Goal: Information Seeking & Learning: Check status

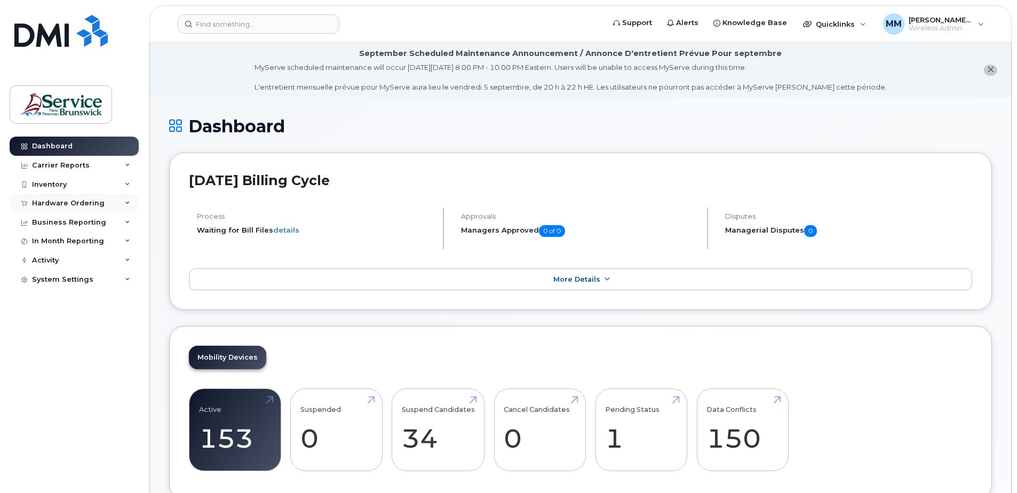
click at [69, 202] on div "Hardware Ordering" at bounding box center [68, 203] width 73 height 9
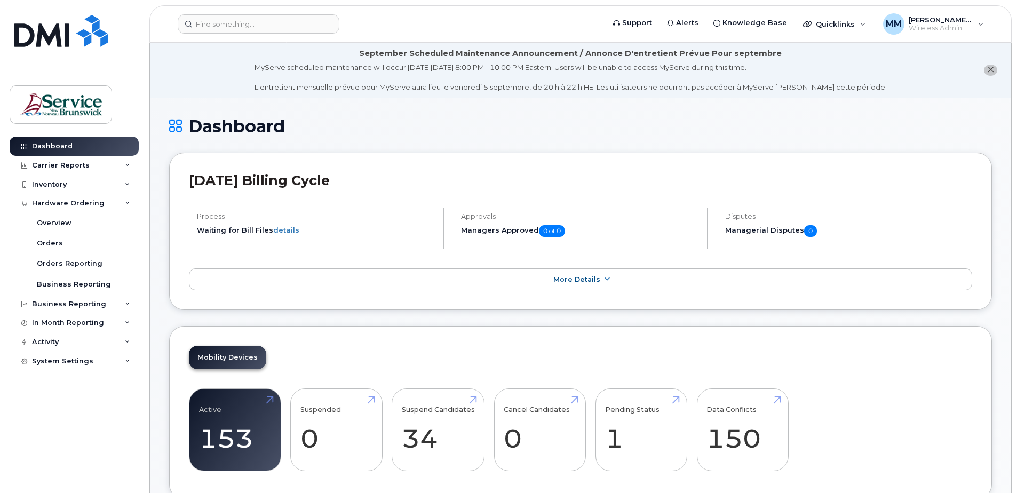
click at [946, 364] on div "Mobility Devices Active 153 Suspended 0 Suspend Candidates 34 Cancel Candidates…" at bounding box center [580, 412] width 823 height 173
click at [66, 179] on div "Inventory" at bounding box center [74, 184] width 129 height 19
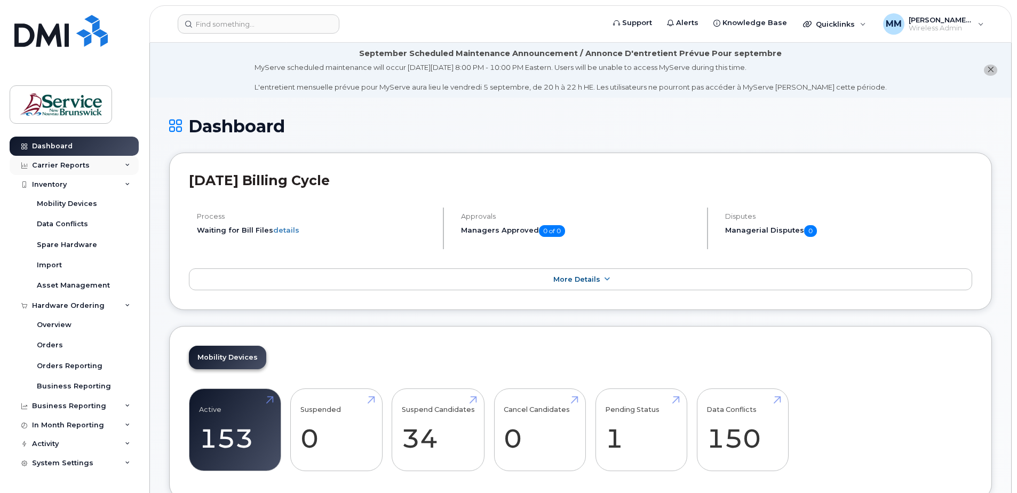
click at [81, 160] on div "Carrier Reports" at bounding box center [74, 165] width 129 height 19
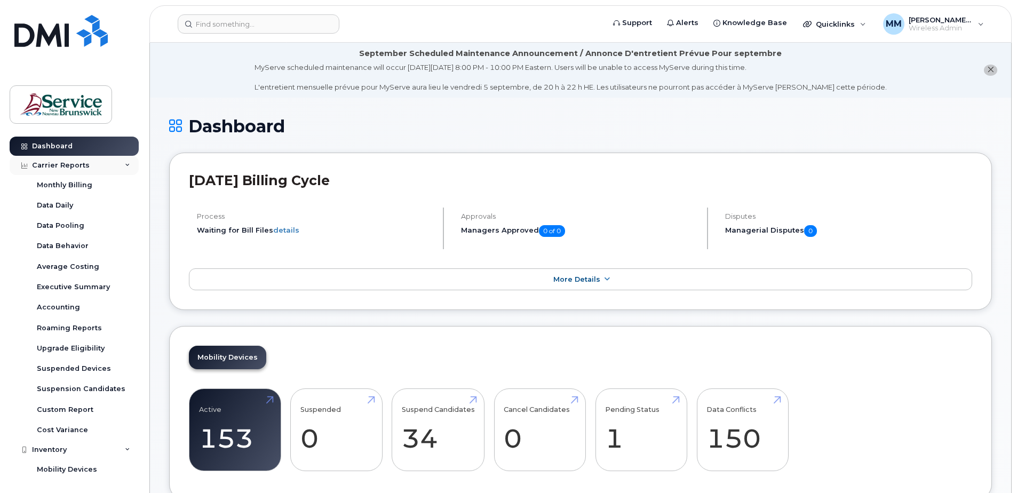
click at [76, 161] on div "Carrier Reports" at bounding box center [61, 165] width 58 height 9
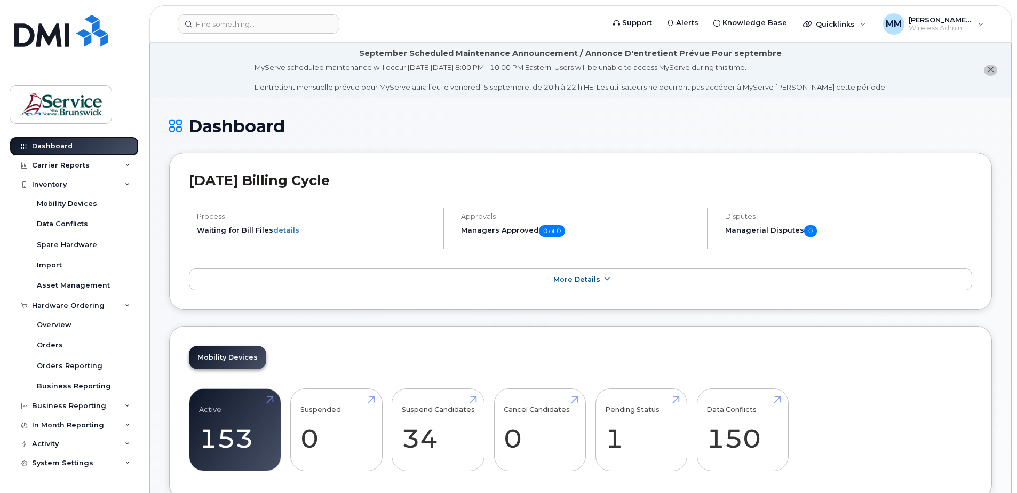
click at [51, 148] on div "Dashboard" at bounding box center [52, 146] width 41 height 9
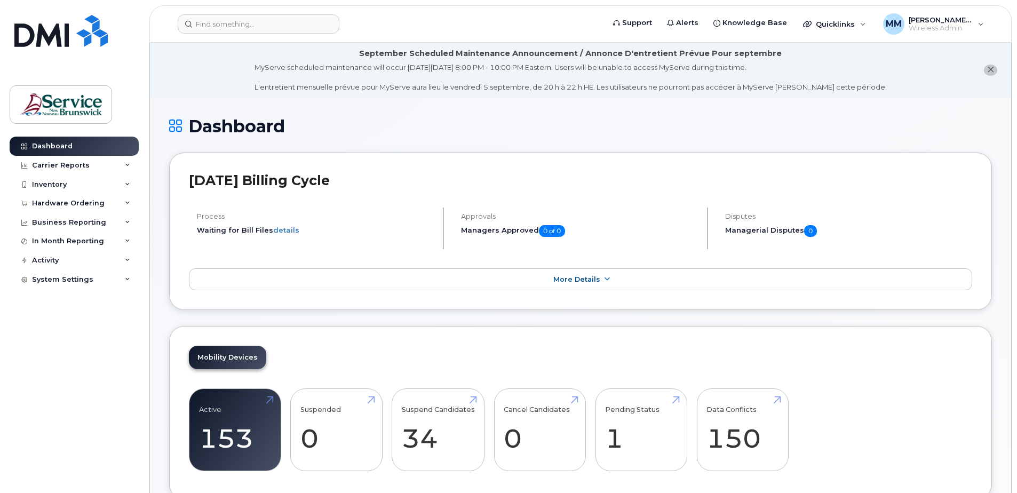
click at [604, 283] on icon at bounding box center [607, 279] width 9 height 7
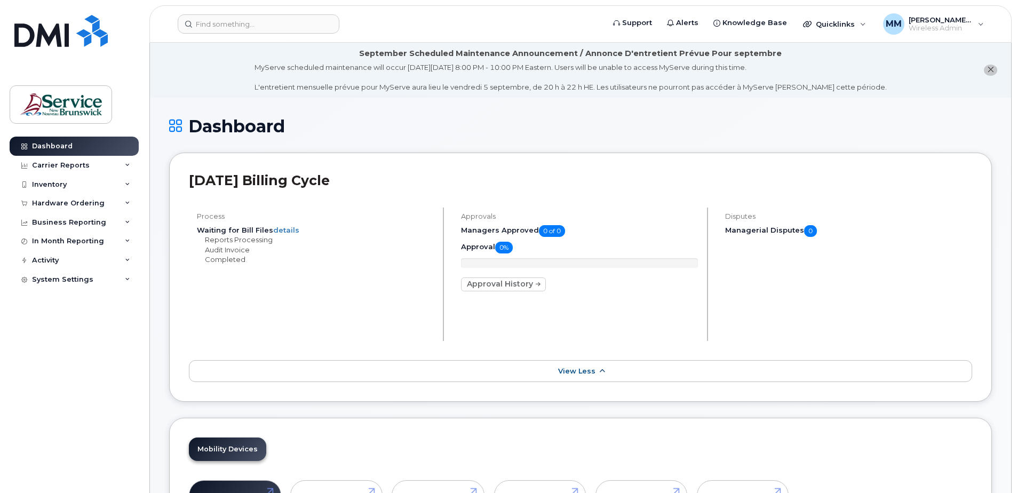
click at [591, 369] on span "View Less" at bounding box center [576, 371] width 37 height 8
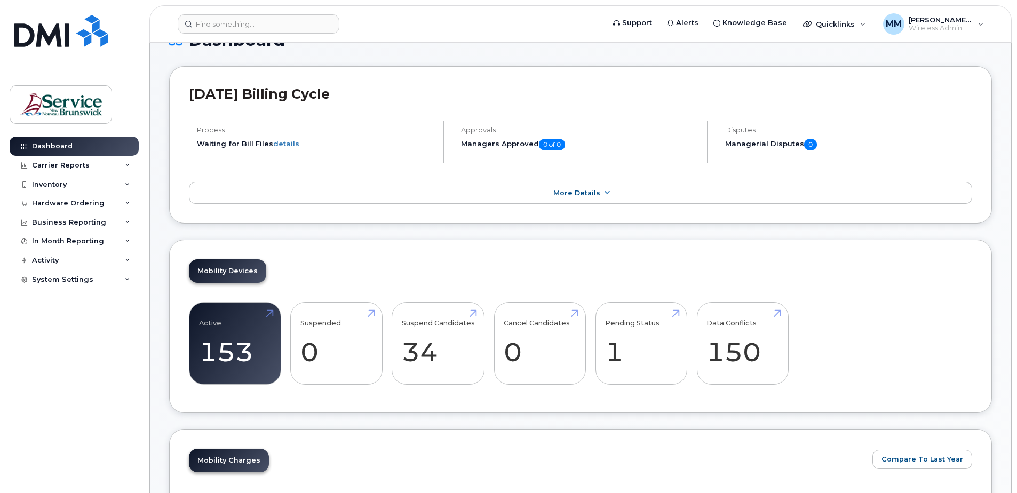
scroll to position [107, 0]
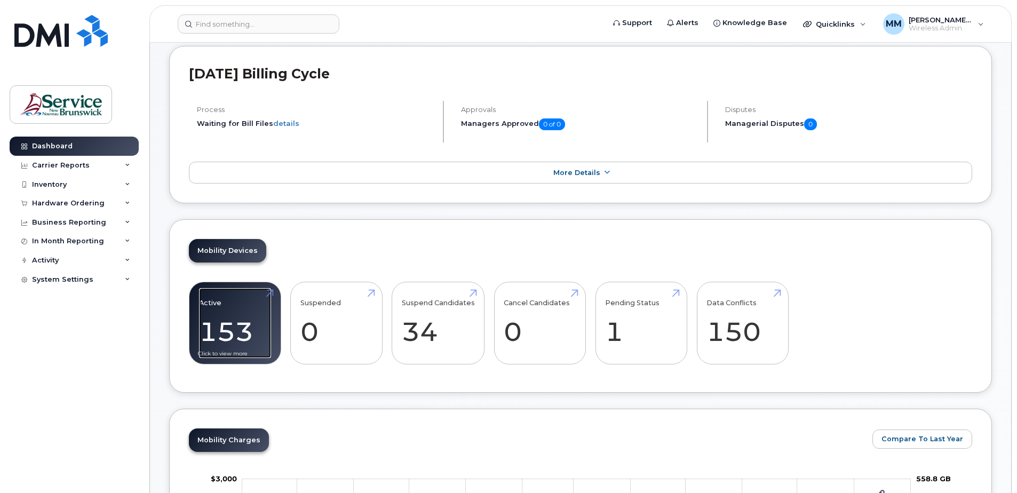
click at [255, 329] on link "Active 153" at bounding box center [235, 323] width 72 height 70
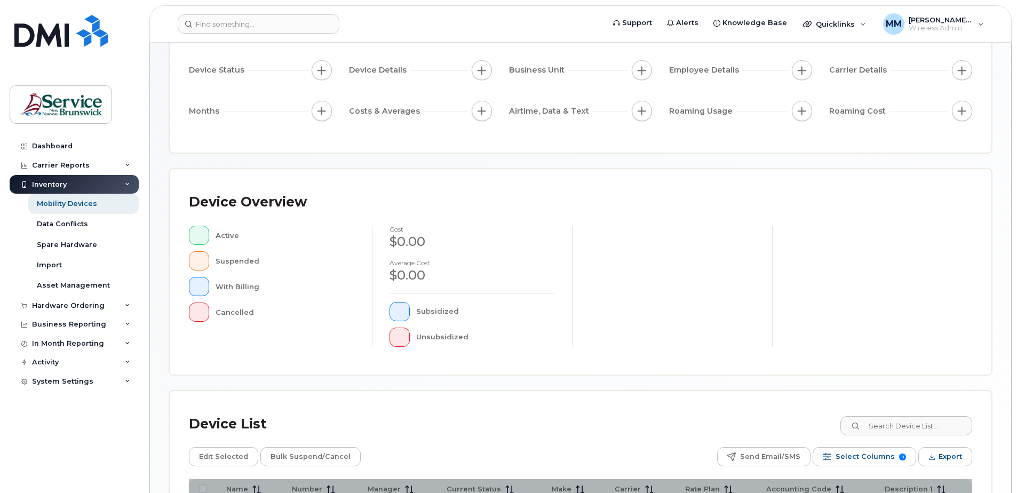
scroll to position [241, 0]
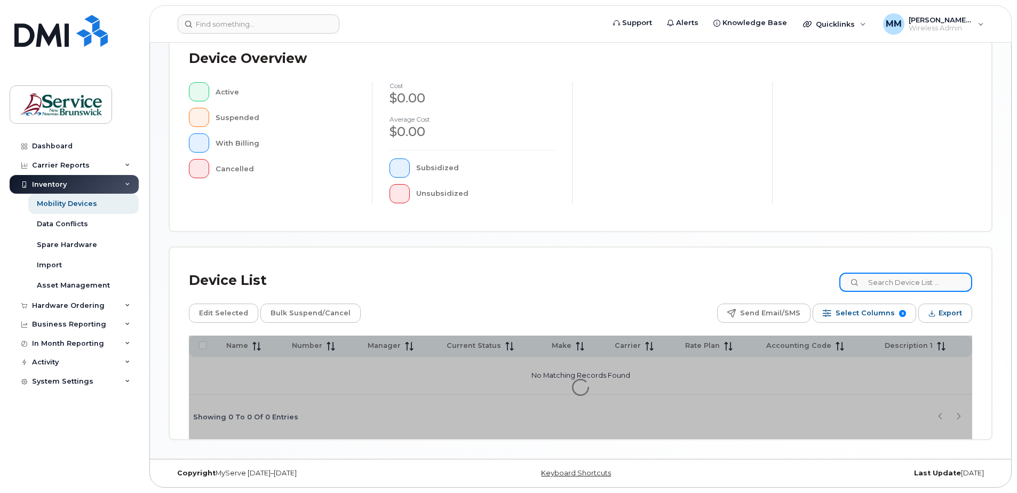
click at [939, 286] on input at bounding box center [906, 282] width 133 height 19
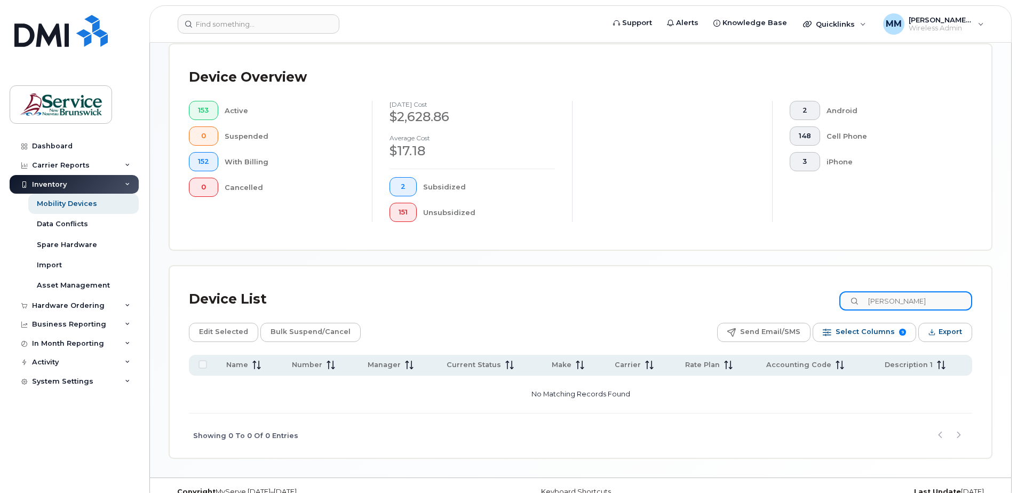
drag, startPoint x: 903, startPoint y: 304, endPoint x: 755, endPoint y: 303, distance: 147.8
click at [755, 303] on div "Device List clement" at bounding box center [580, 300] width 783 height 28
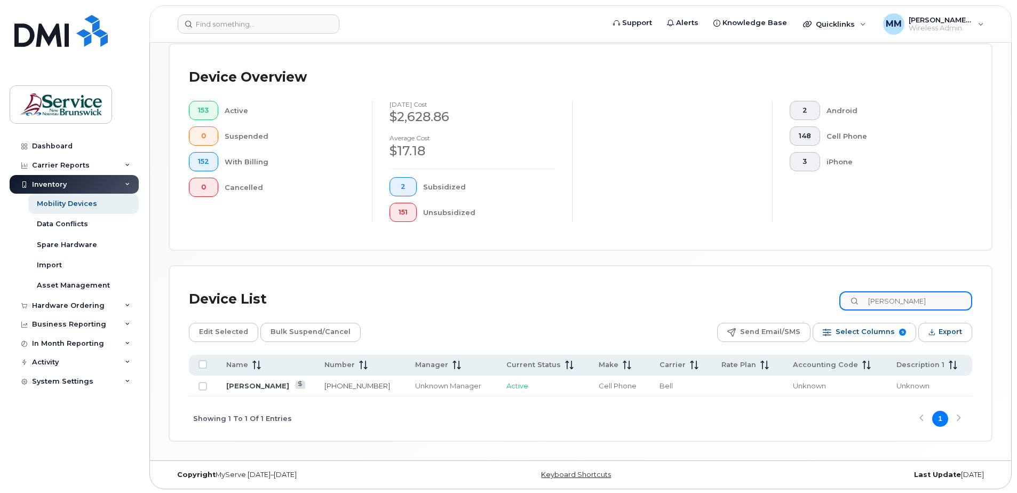
drag, startPoint x: 906, startPoint y: 304, endPoint x: 821, endPoint y: 299, distance: 85.5
click at [821, 299] on div "Device List roth" at bounding box center [580, 300] width 783 height 28
drag, startPoint x: 903, startPoint y: 303, endPoint x: 804, endPoint y: 296, distance: 98.9
click at [838, 300] on div "Device List attew" at bounding box center [580, 300] width 783 height 28
drag, startPoint x: 906, startPoint y: 305, endPoint x: 824, endPoint y: 296, distance: 82.7
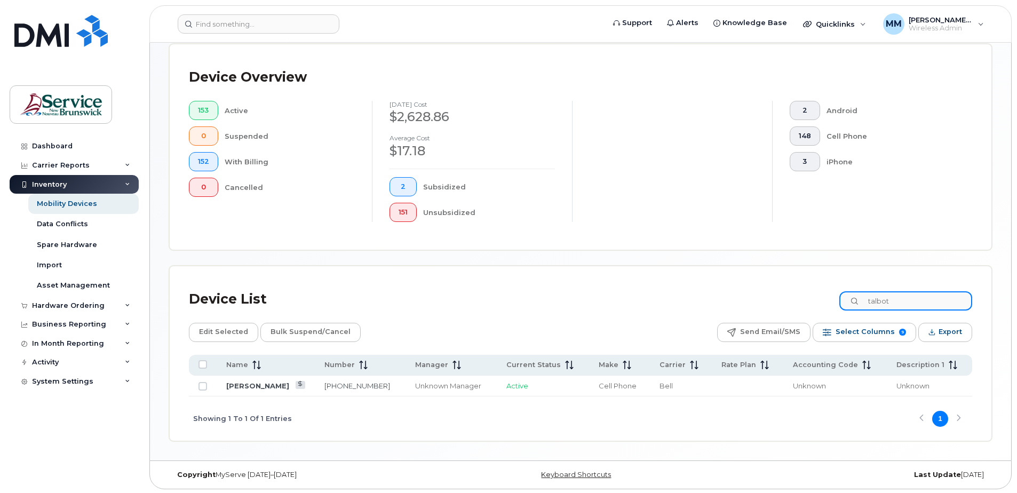
click at [824, 296] on div "Device List talbot" at bounding box center [580, 300] width 783 height 28
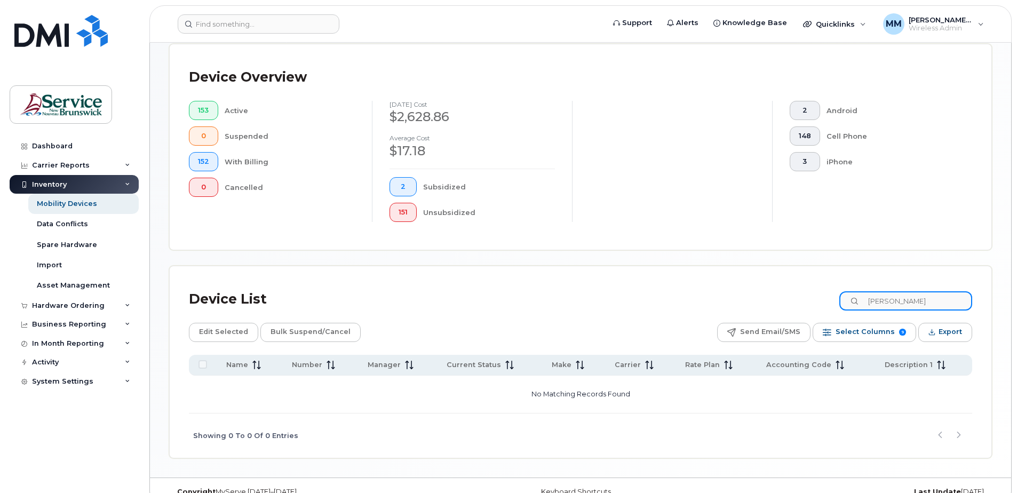
drag, startPoint x: 928, startPoint y: 299, endPoint x: 824, endPoint y: 288, distance: 104.1
click at [832, 290] on div "Device List mcfayden" at bounding box center [580, 300] width 783 height 28
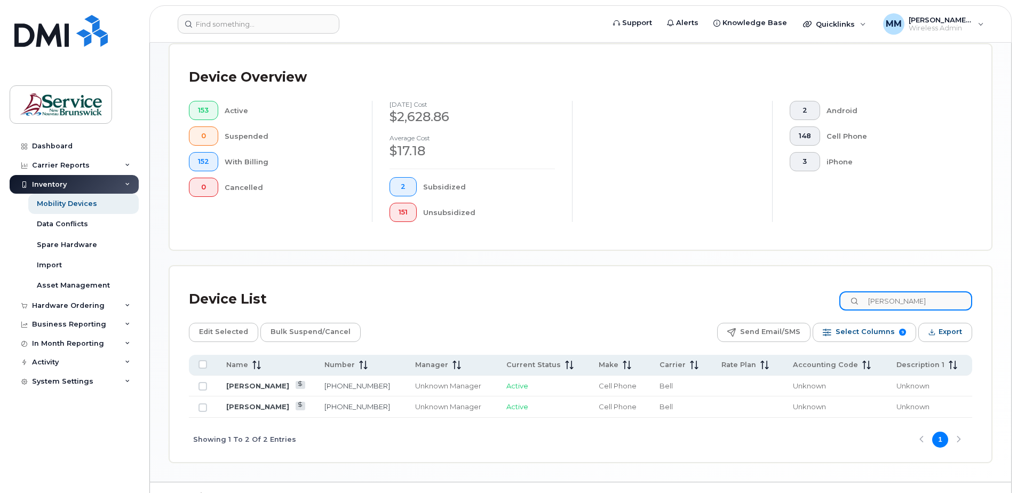
drag, startPoint x: 883, startPoint y: 300, endPoint x: 807, endPoint y: 299, distance: 75.8
click at [821, 298] on div "Device List walsh" at bounding box center [580, 300] width 783 height 28
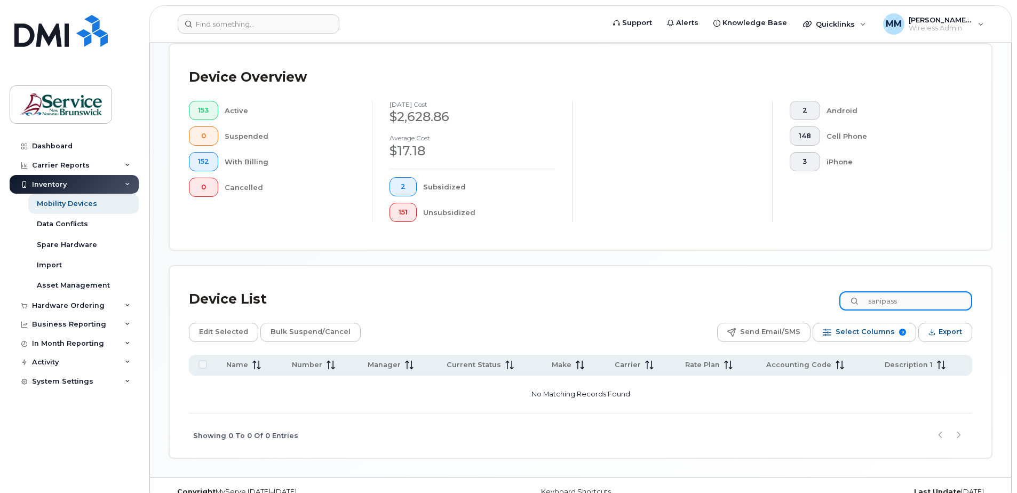
drag, startPoint x: 920, startPoint y: 304, endPoint x: 786, endPoint y: 299, distance: 133.5
click at [826, 304] on div "Device List sanipass" at bounding box center [580, 300] width 783 height 28
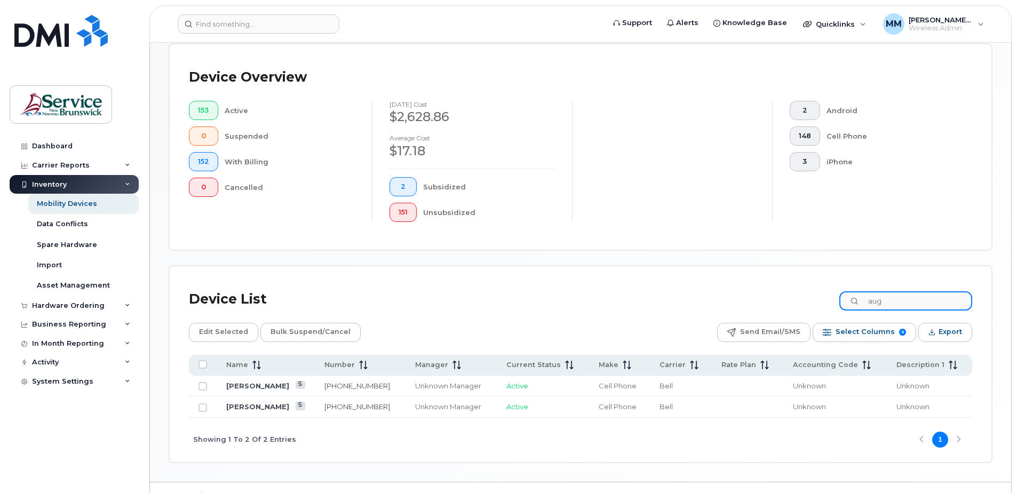
drag, startPoint x: 912, startPoint y: 302, endPoint x: 860, endPoint y: 297, distance: 52.5
click at [860, 297] on input "aug" at bounding box center [906, 300] width 133 height 19
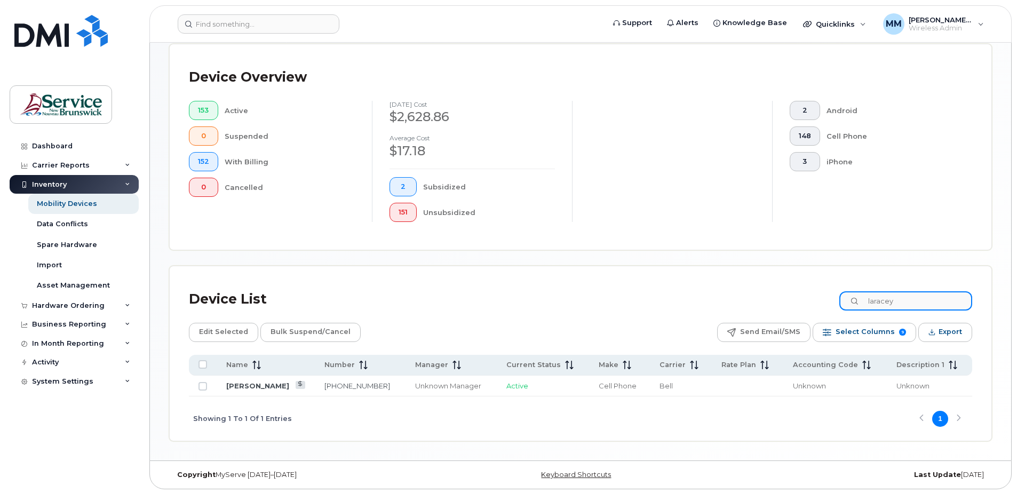
drag, startPoint x: 920, startPoint y: 302, endPoint x: 774, endPoint y: 293, distance: 146.0
click at [774, 295] on div "Device List laracey" at bounding box center [580, 300] width 783 height 28
drag, startPoint x: 891, startPoint y: 300, endPoint x: 827, endPoint y: 298, distance: 64.1
click at [863, 300] on div "clair" at bounding box center [906, 300] width 133 height 19
drag, startPoint x: 912, startPoint y: 309, endPoint x: 812, endPoint y: 304, distance: 100.5
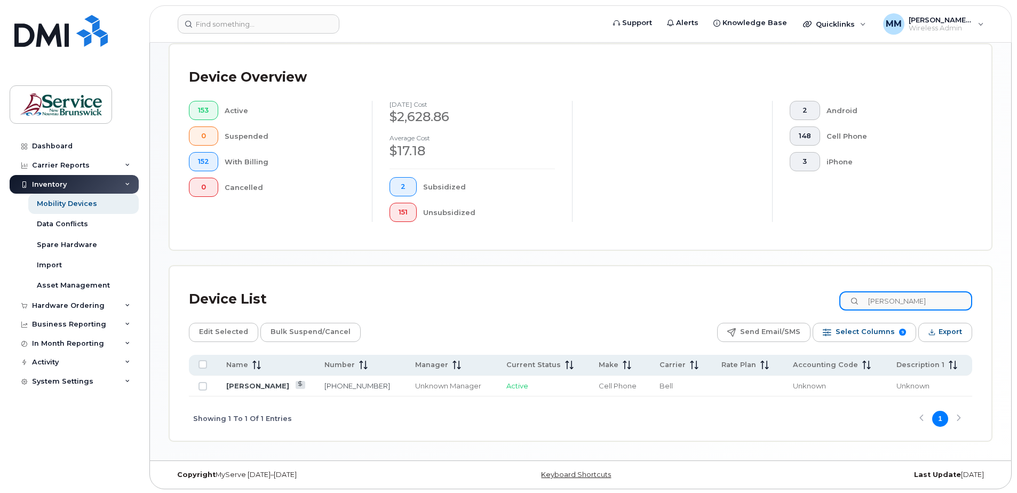
click at [812, 304] on div "Device List harvey" at bounding box center [580, 300] width 783 height 28
drag, startPoint x: 883, startPoint y: 300, endPoint x: 773, endPoint y: 292, distance: 109.7
click at [775, 294] on div "Device List googoo" at bounding box center [580, 300] width 783 height 28
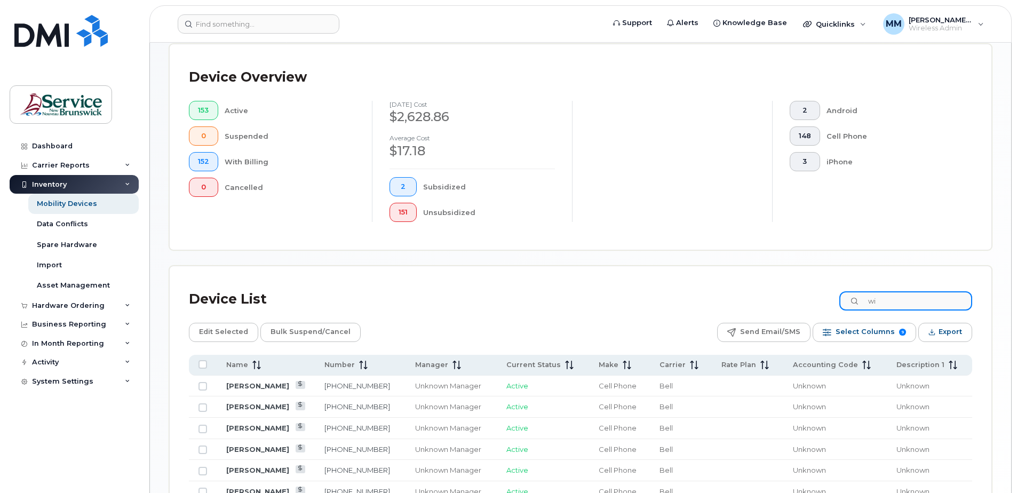
type input "w"
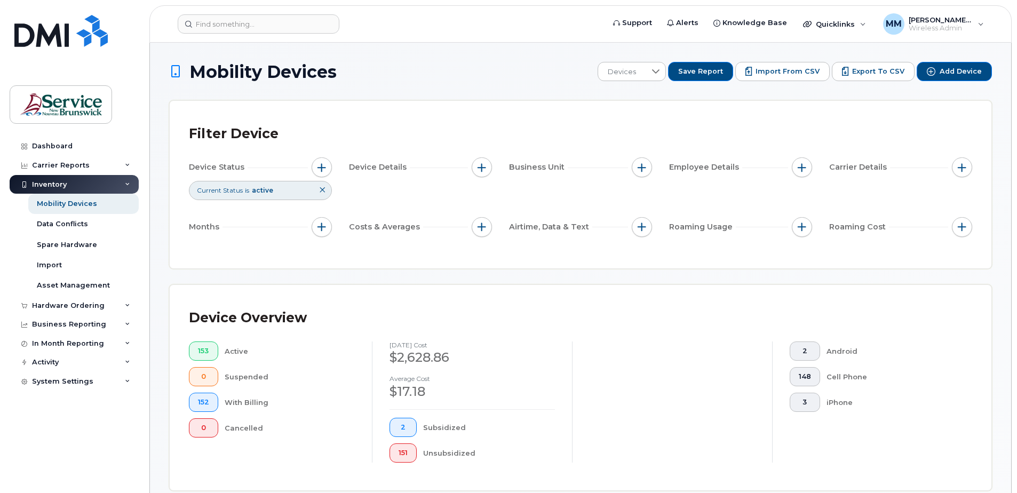
click at [81, 426] on div "Dashboard Carrier Reports Monthly Billing Data Daily Data Pooling Data Behavior…" at bounding box center [76, 307] width 132 height 341
